Goal: Information Seeking & Learning: Find specific fact

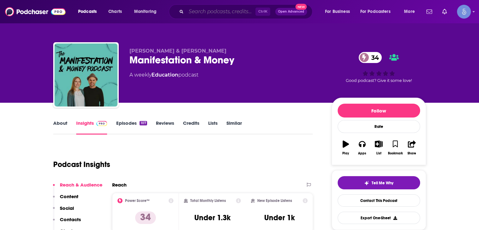
click at [207, 11] on input "Search podcasts, credits, & more..." at bounding box center [220, 12] width 69 height 10
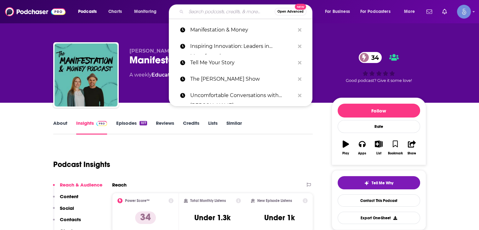
paste input "The Syncreate Podcast: Empowering Creativity"
type input "The Syncreate Podcast: Empowering Creativity"
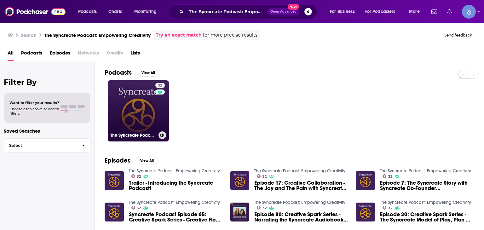
click at [138, 90] on link "32 The Syncreate Podcast: Empowering Creativity" at bounding box center [138, 110] width 61 height 61
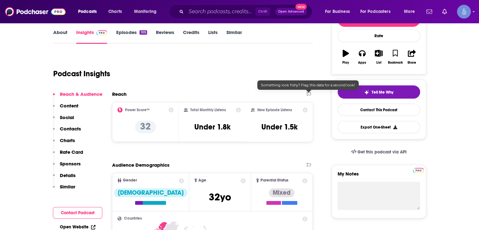
scroll to position [95, 0]
